Goal: Task Accomplishment & Management: Manage account settings

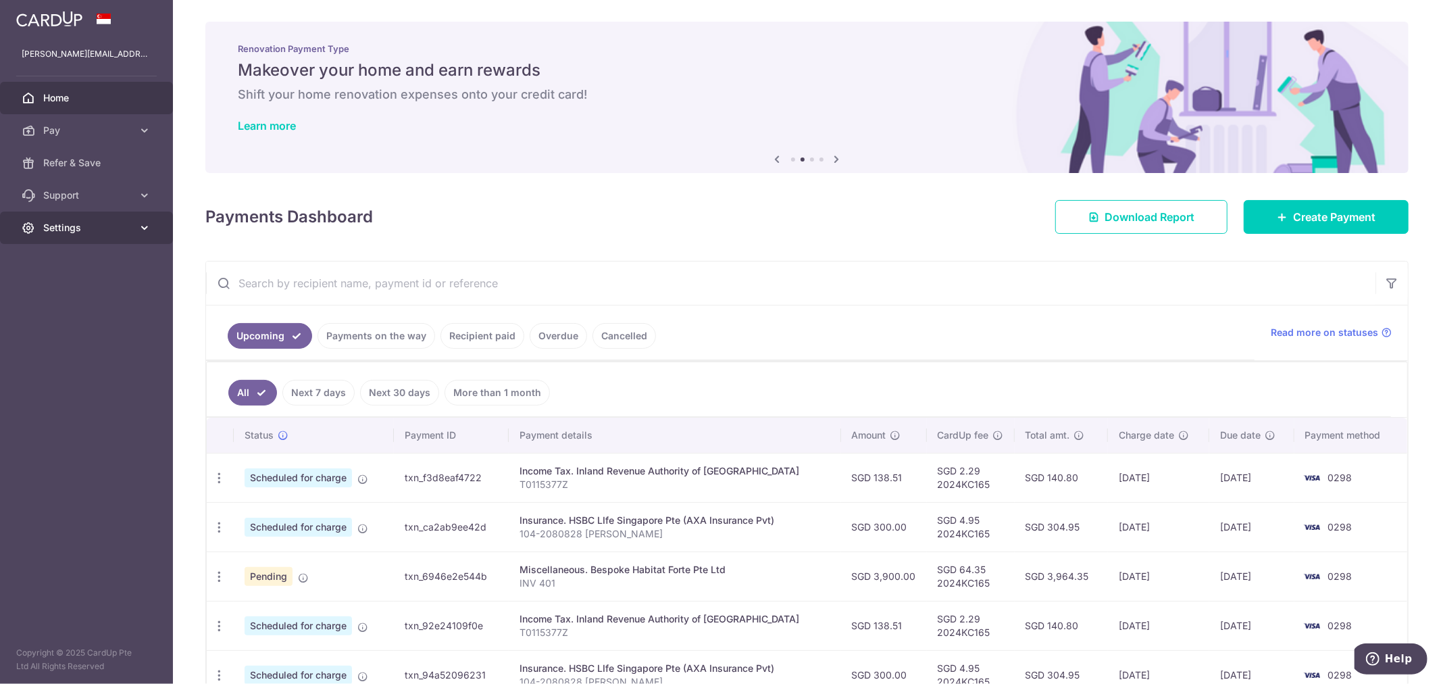
click at [78, 230] on span "Settings" at bounding box center [87, 228] width 89 height 14
click at [91, 290] on span "Logout" at bounding box center [87, 293] width 89 height 14
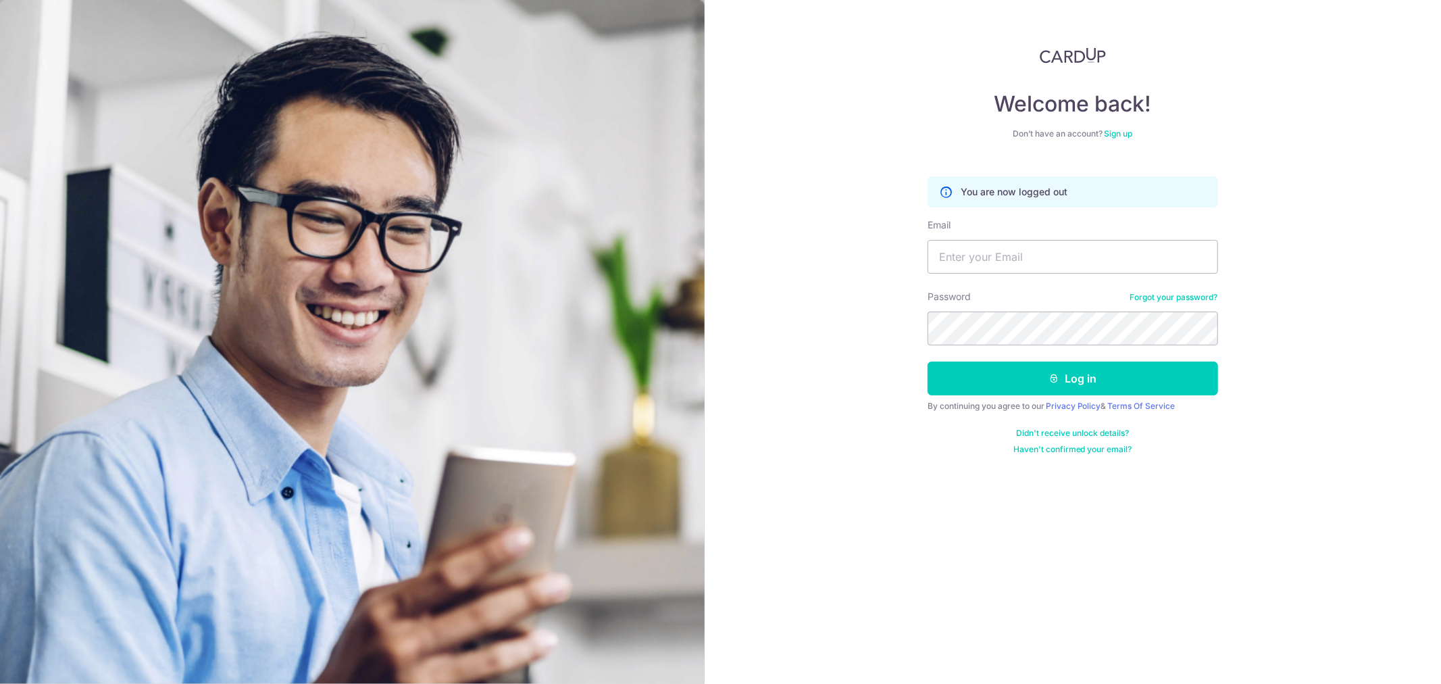
click at [796, 524] on div "Welcome back! Don’t have an account? Sign up You are now logged out Email Passw…" at bounding box center [1073, 342] width 737 height 684
